Goal: Information Seeking & Learning: Learn about a topic

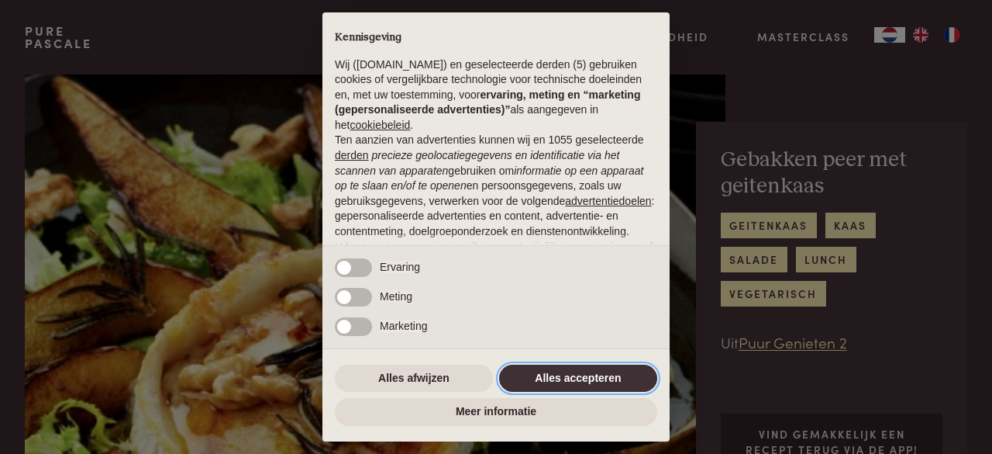
click at [580, 374] on button "Alles accepteren" at bounding box center [578, 378] width 158 height 28
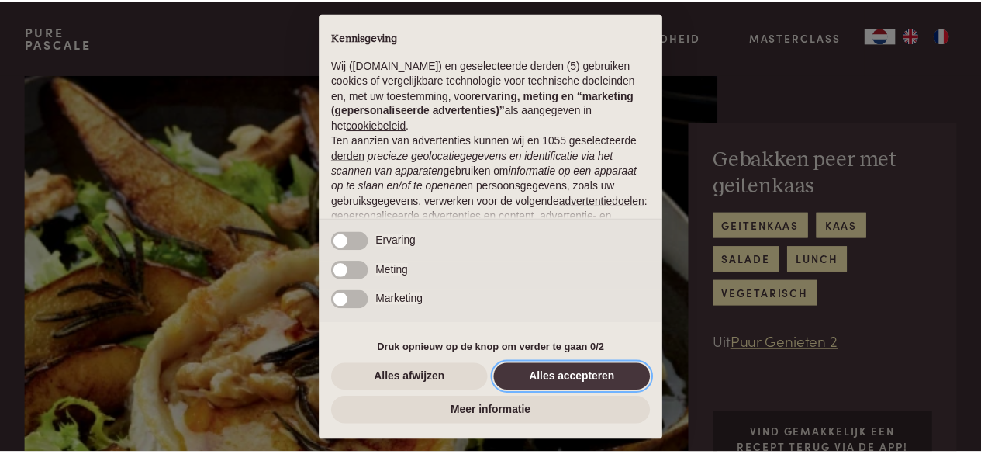
scroll to position [169, 0]
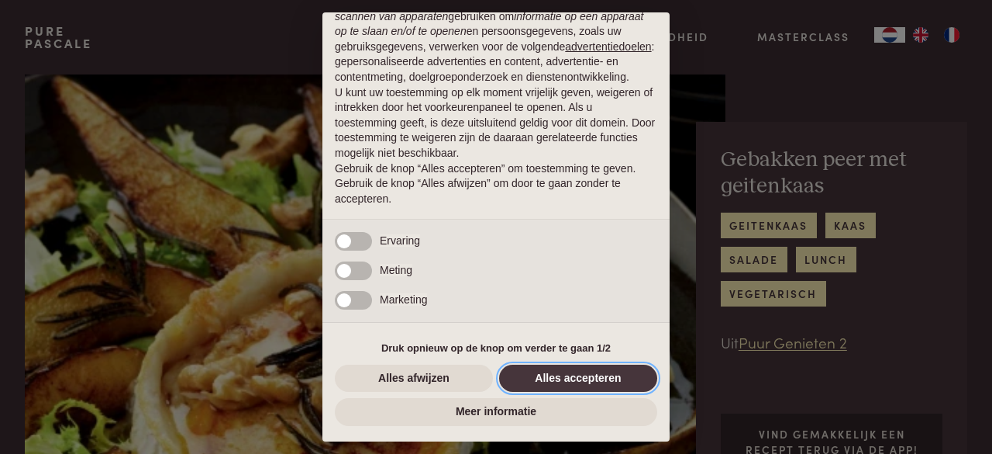
click at [582, 377] on button "Alles accepteren" at bounding box center [578, 378] width 158 height 28
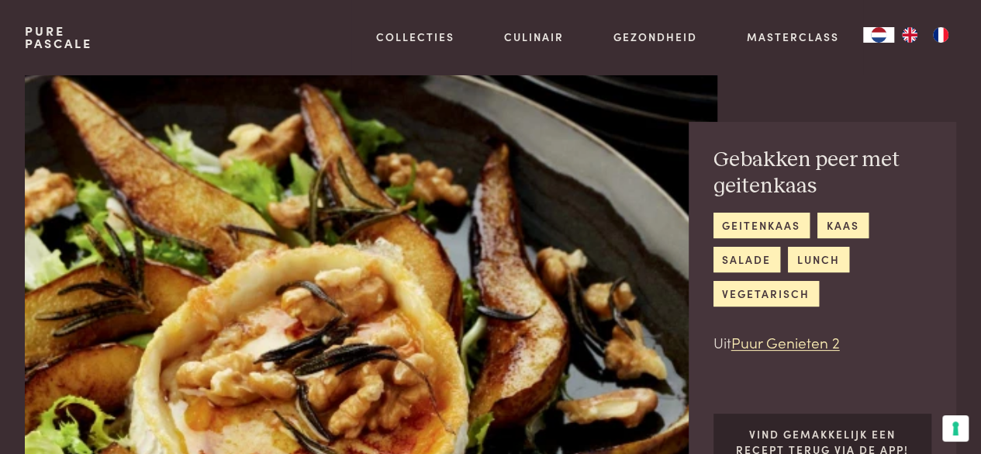
click at [582, 377] on img at bounding box center [371, 282] width 692 height 416
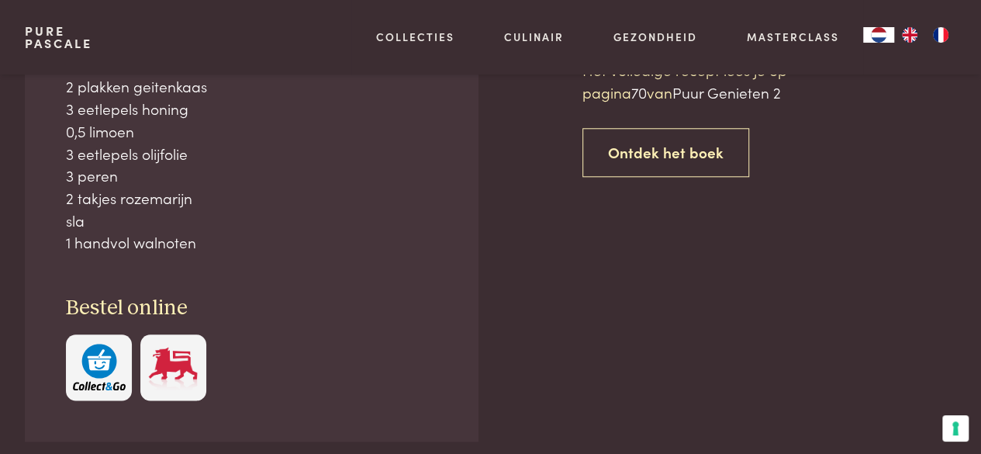
scroll to position [671, 0]
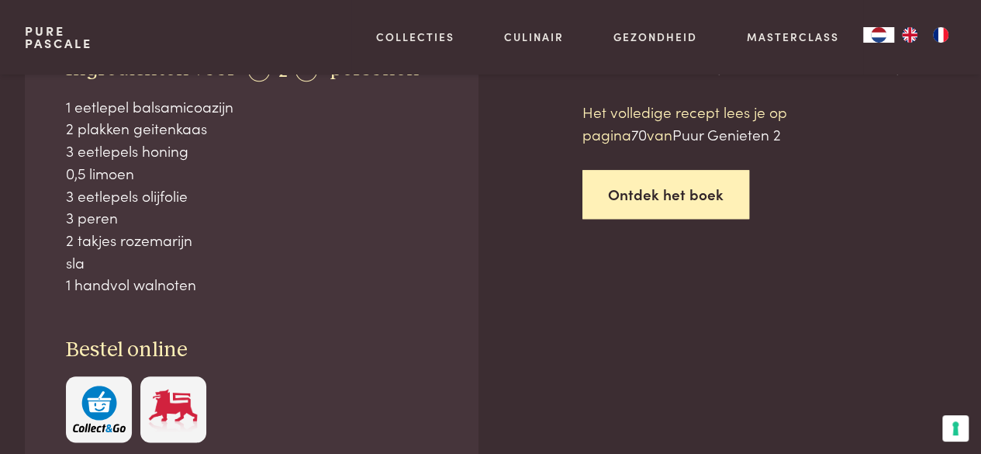
click at [670, 195] on link "Ontdek het boek" at bounding box center [665, 194] width 167 height 49
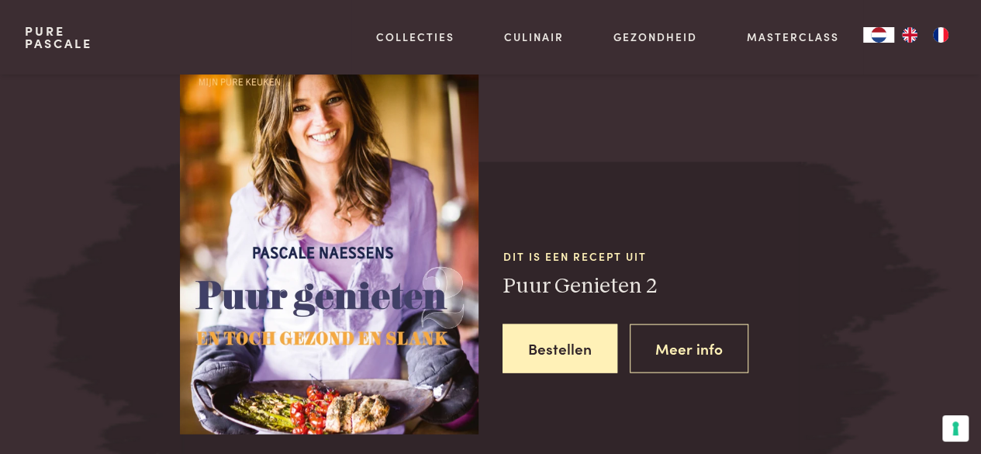
scroll to position [1420, 0]
